Goal: Transaction & Acquisition: Purchase product/service

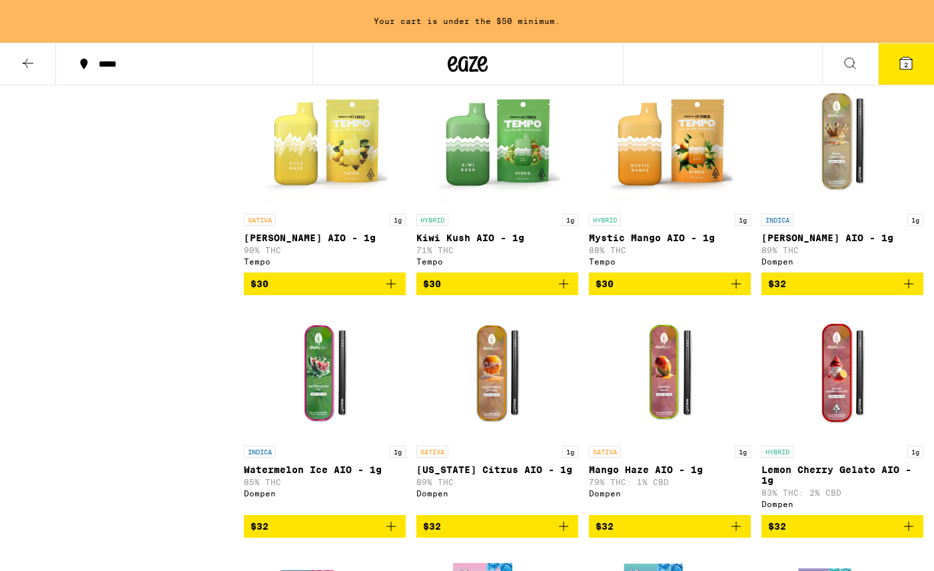
scroll to position [2456, 0]
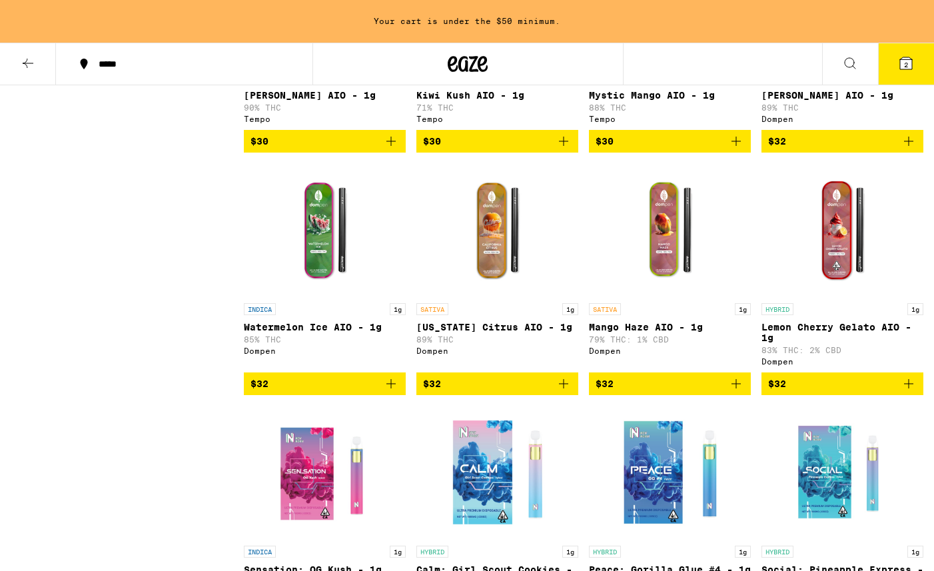
click at [790, 392] on span "$32" at bounding box center [842, 384] width 149 height 16
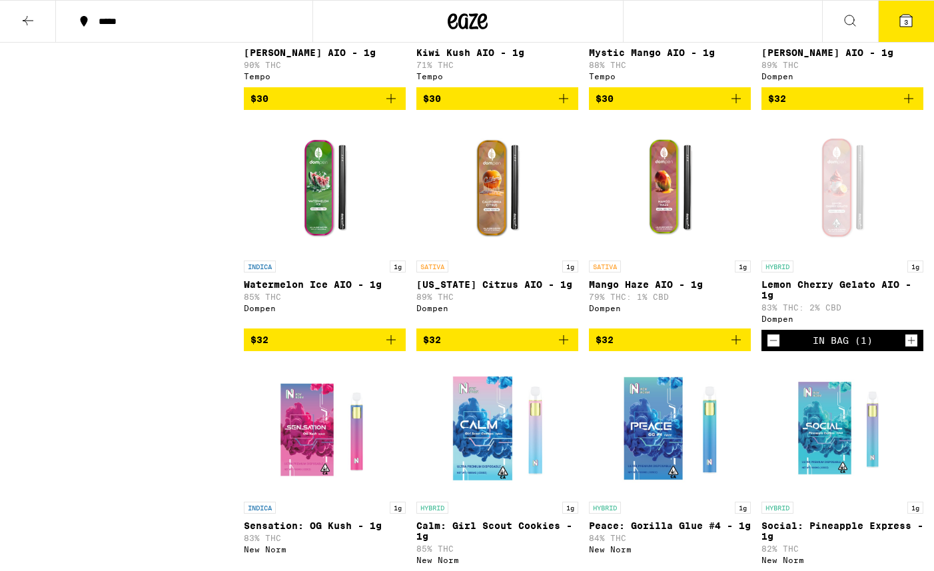
scroll to position [2413, 0]
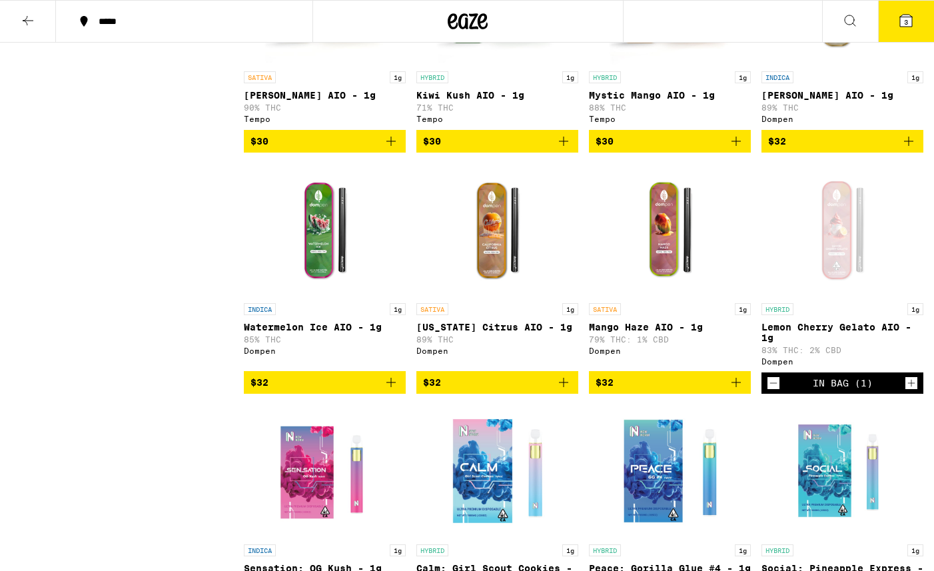
click at [891, 23] on button "3" at bounding box center [906, 21] width 56 height 41
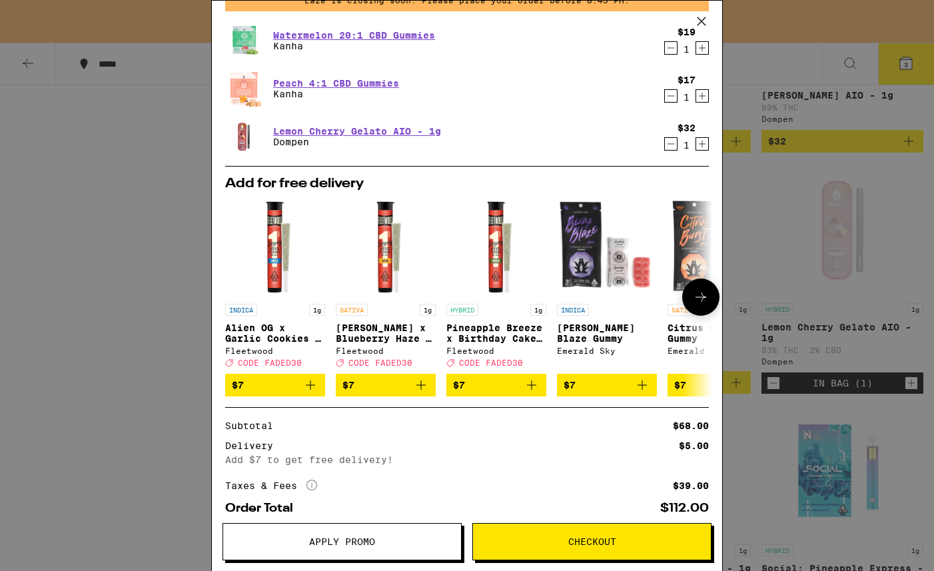
scroll to position [137, 0]
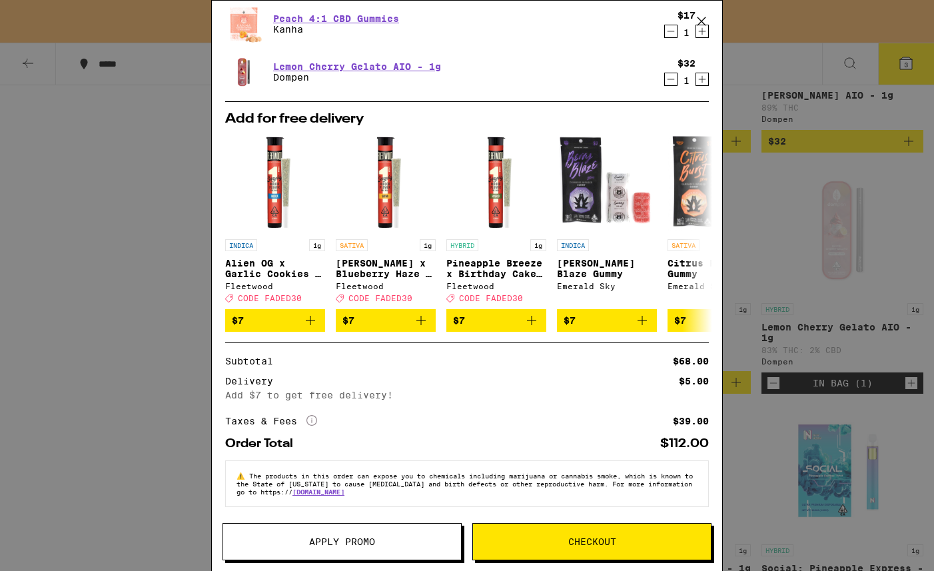
click at [704, 21] on icon at bounding box center [702, 21] width 20 height 20
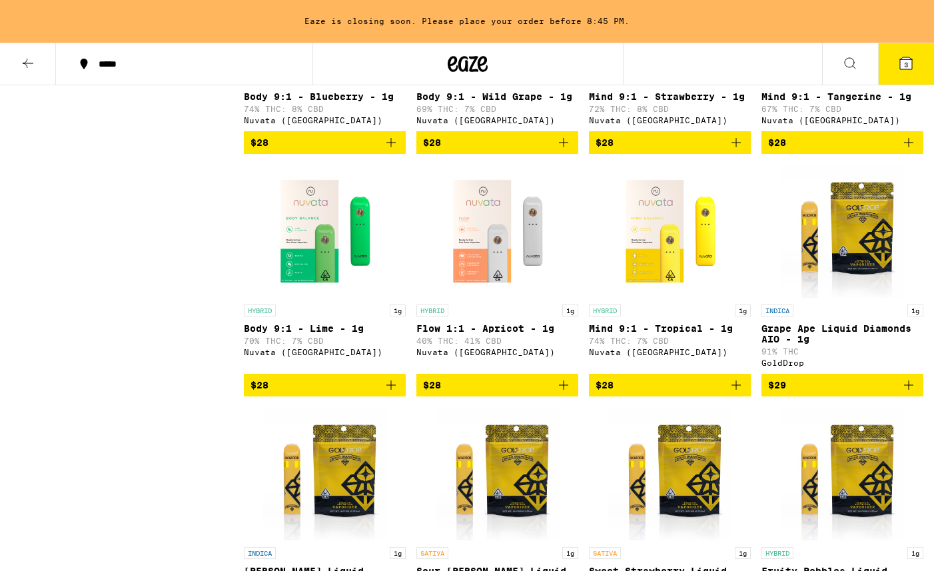
scroll to position [402, 0]
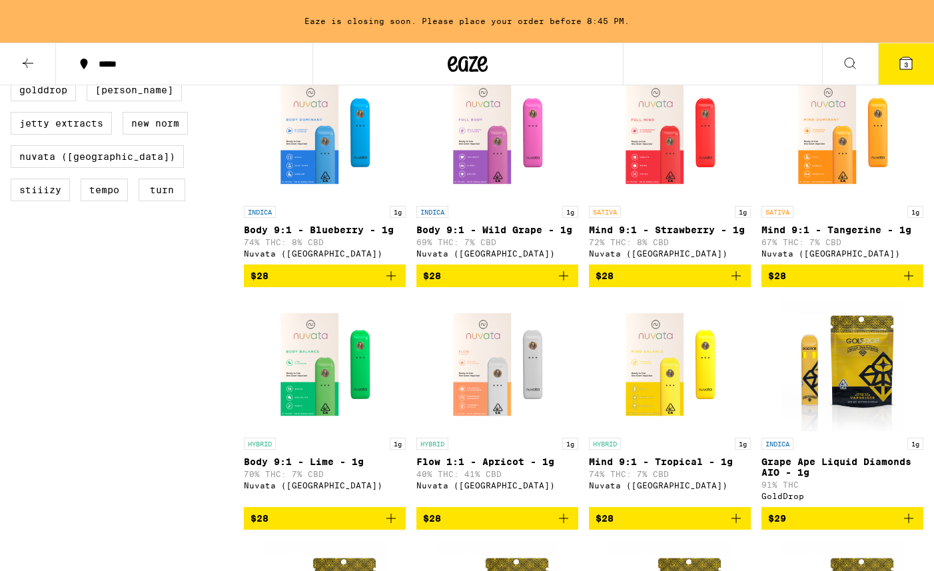
click at [472, 56] on icon at bounding box center [468, 64] width 40 height 24
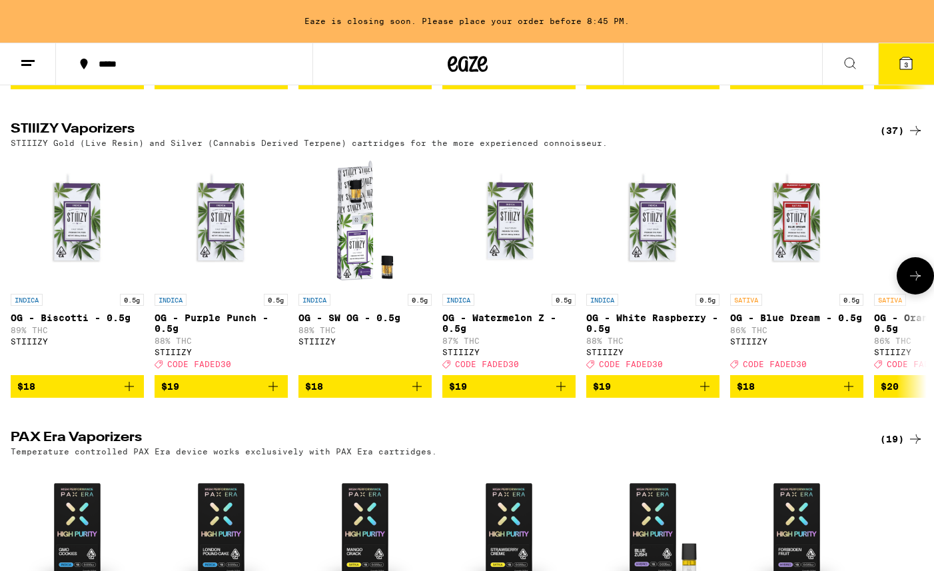
scroll to position [1912, 0]
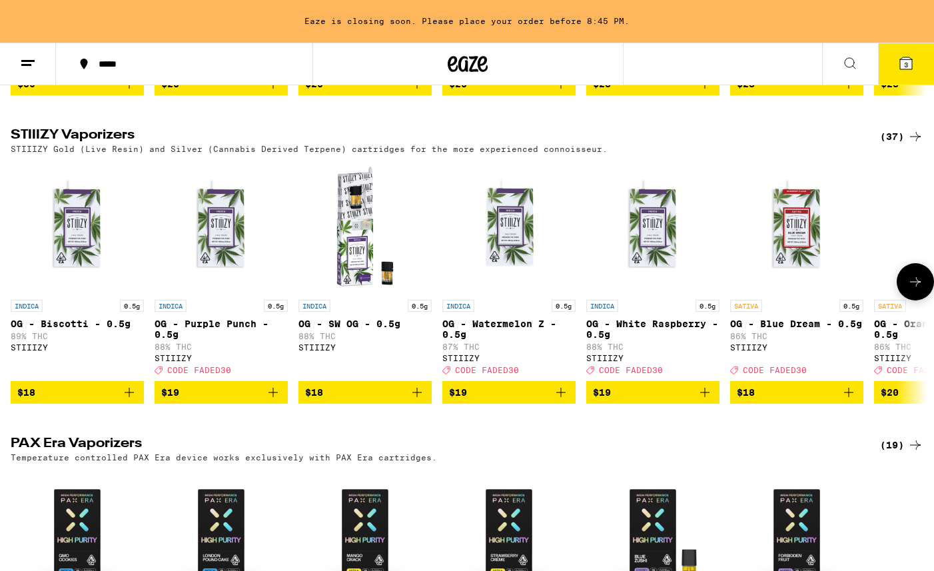
click at [916, 301] on button at bounding box center [915, 281] width 37 height 37
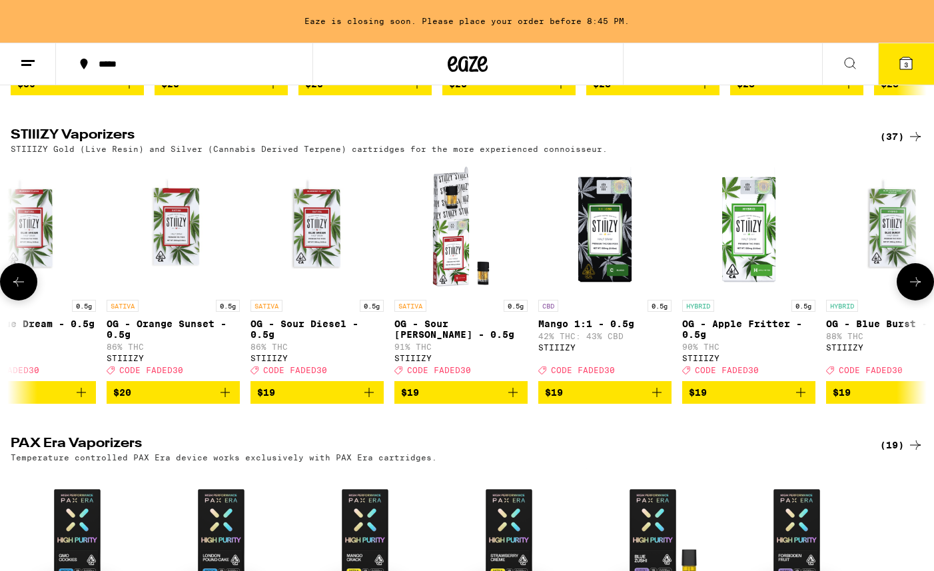
click at [915, 301] on button at bounding box center [915, 281] width 37 height 37
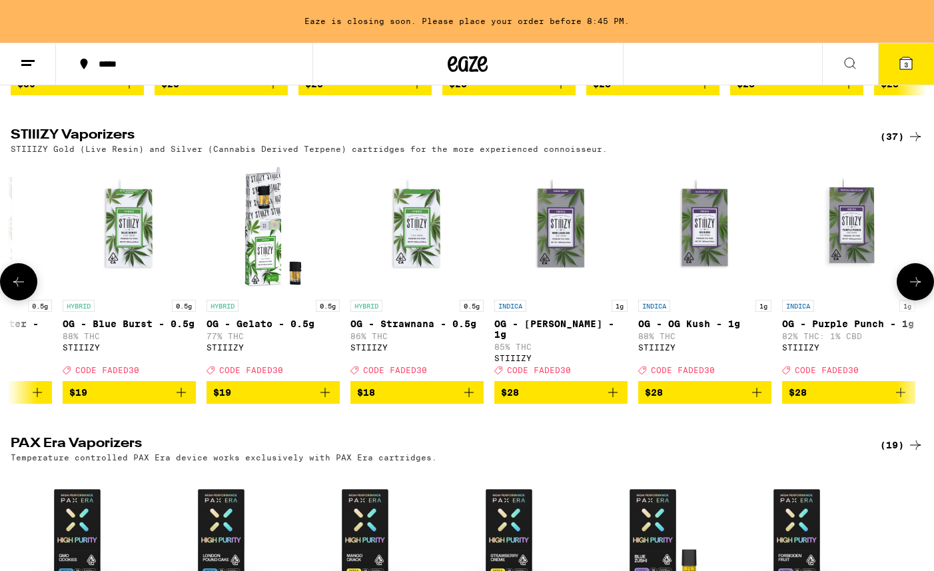
scroll to position [0, 1535]
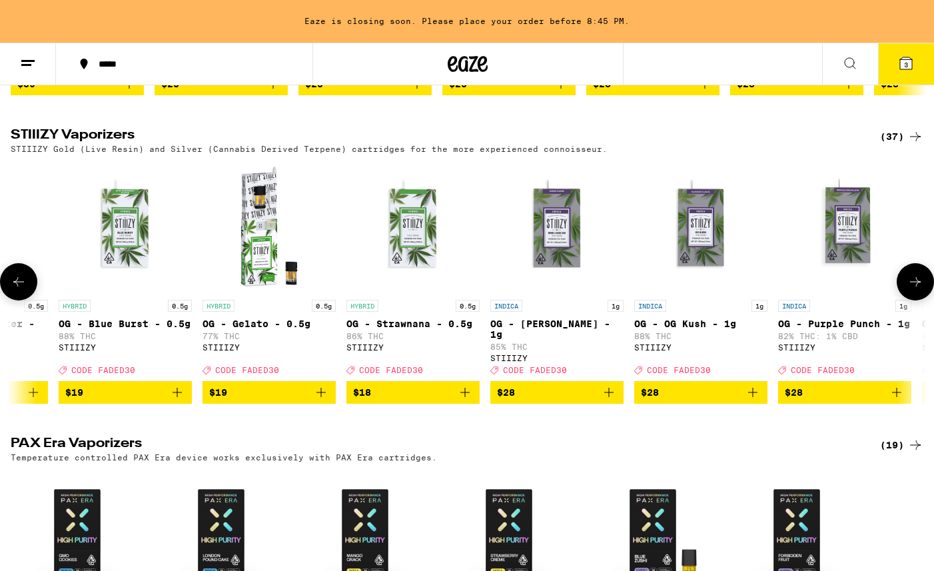
click at [916, 301] on button at bounding box center [915, 281] width 37 height 37
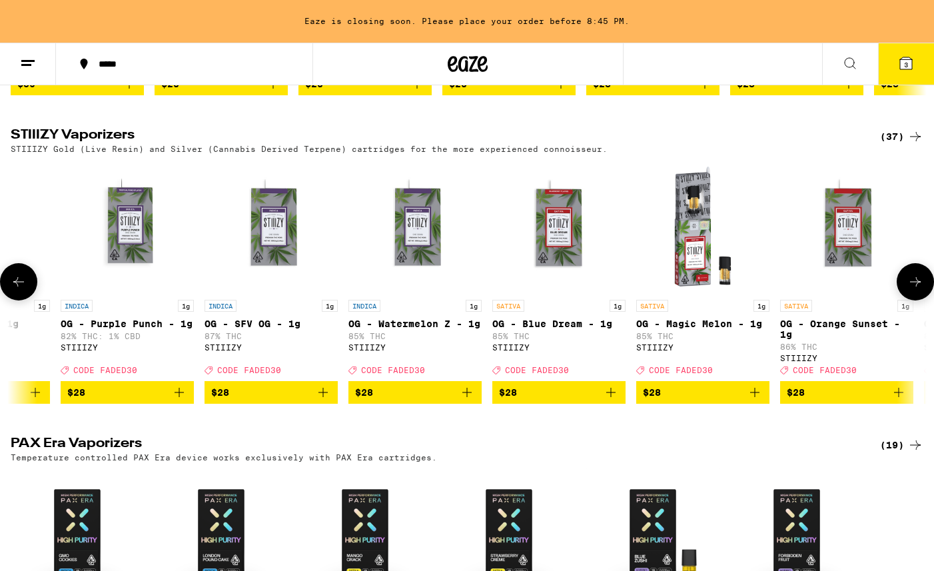
scroll to position [0, 2303]
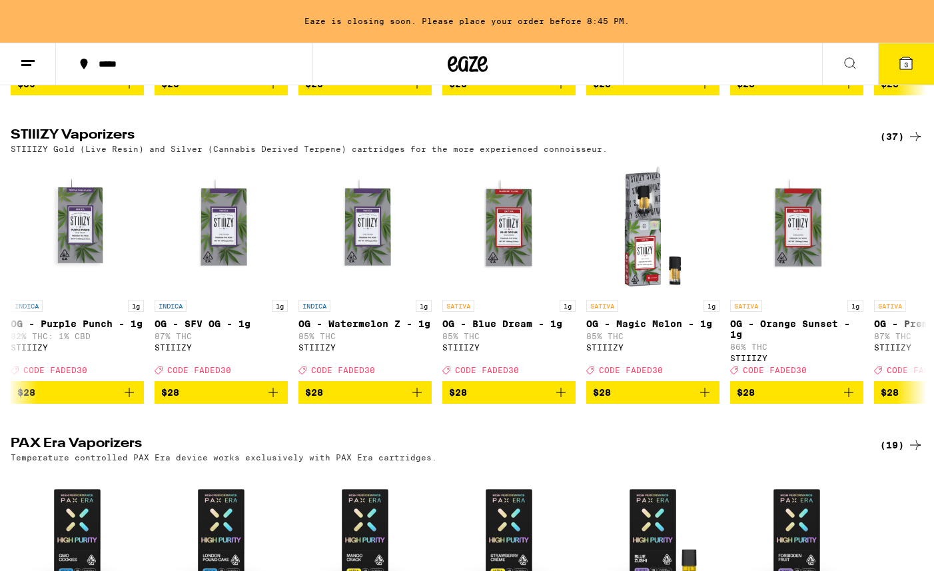
click at [906, 80] on button "3" at bounding box center [906, 63] width 56 height 41
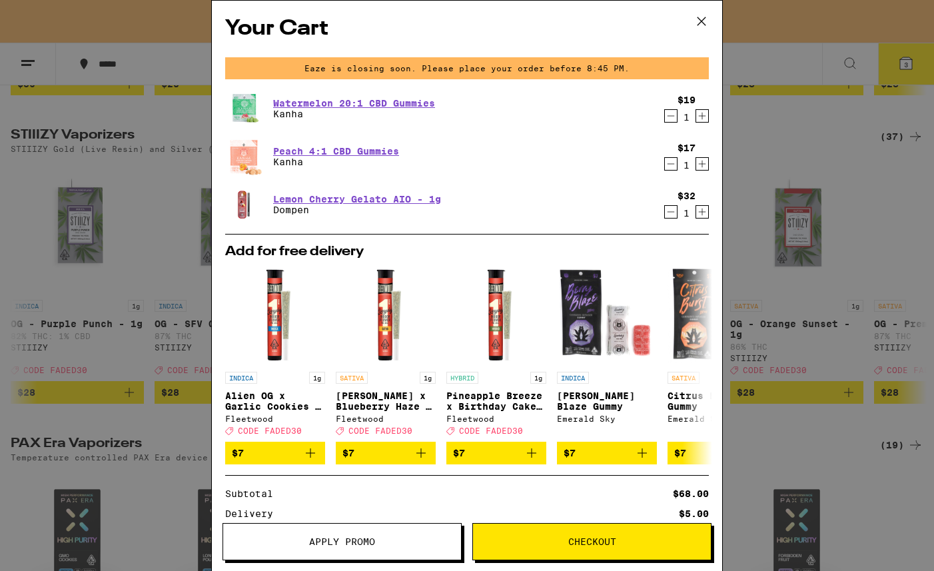
click at [712, 17] on button at bounding box center [701, 22] width 41 height 43
